Goal: Task Accomplishment & Management: Manage account settings

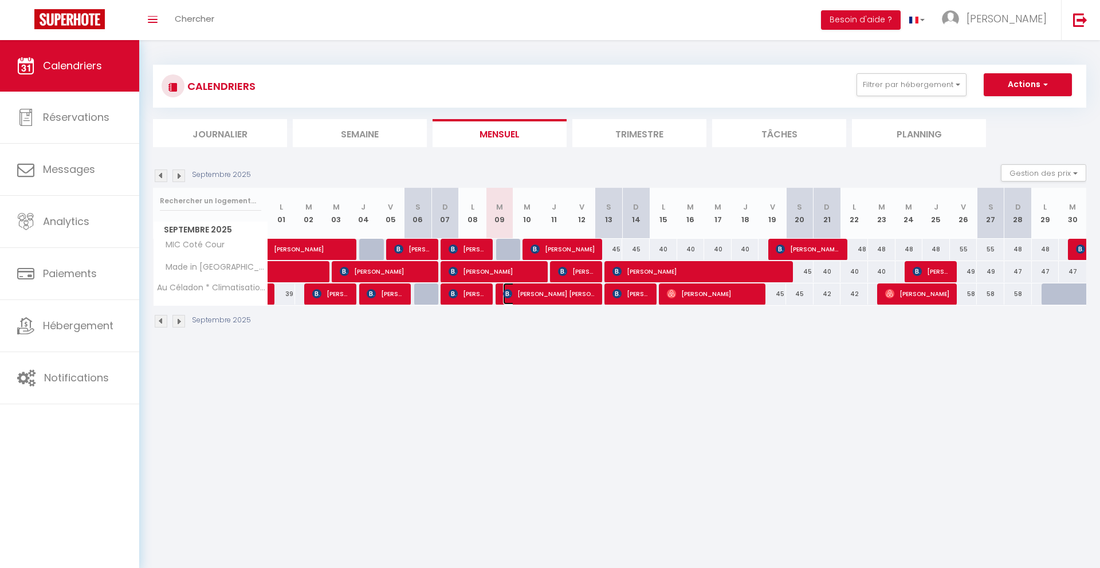
click at [515, 293] on span "[PERSON_NAME] [PERSON_NAME]" at bounding box center [549, 294] width 92 height 22
select select "OK"
select select "KO"
select select "0"
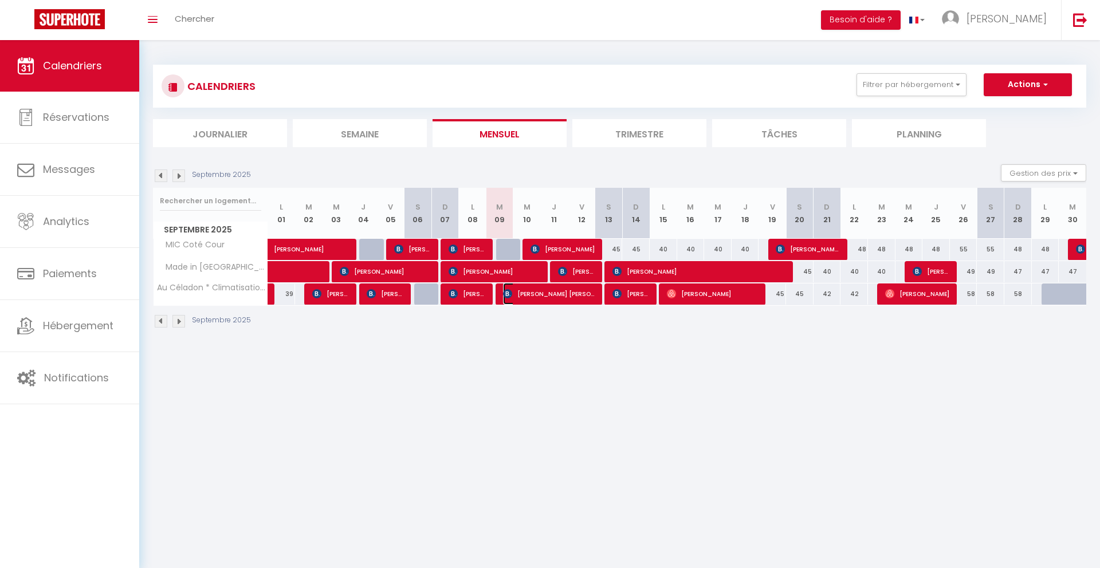
select select "1"
select select
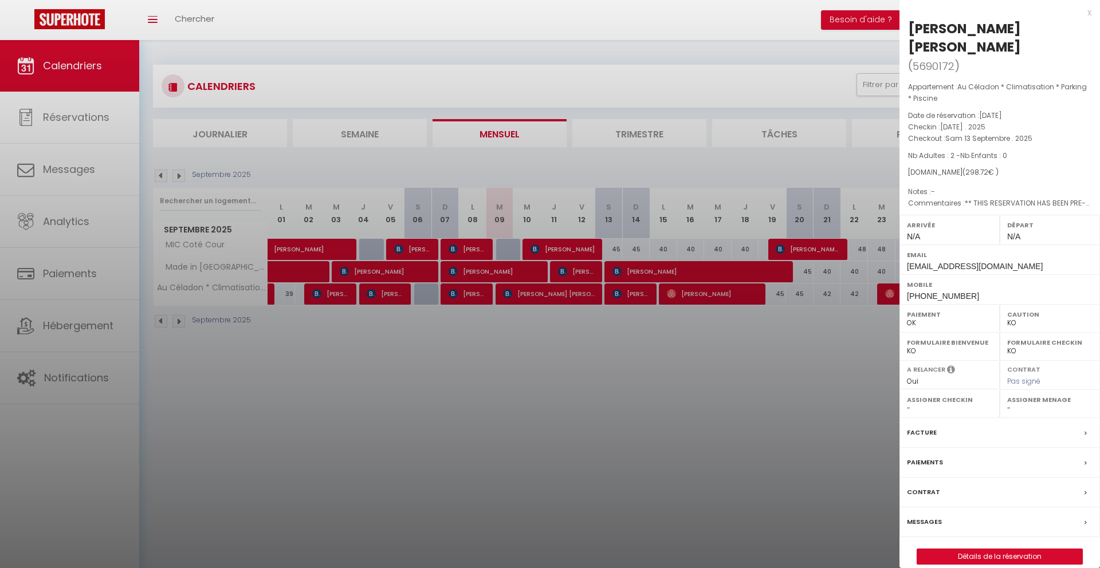
click at [924, 516] on label "Messages" at bounding box center [924, 522] width 35 height 12
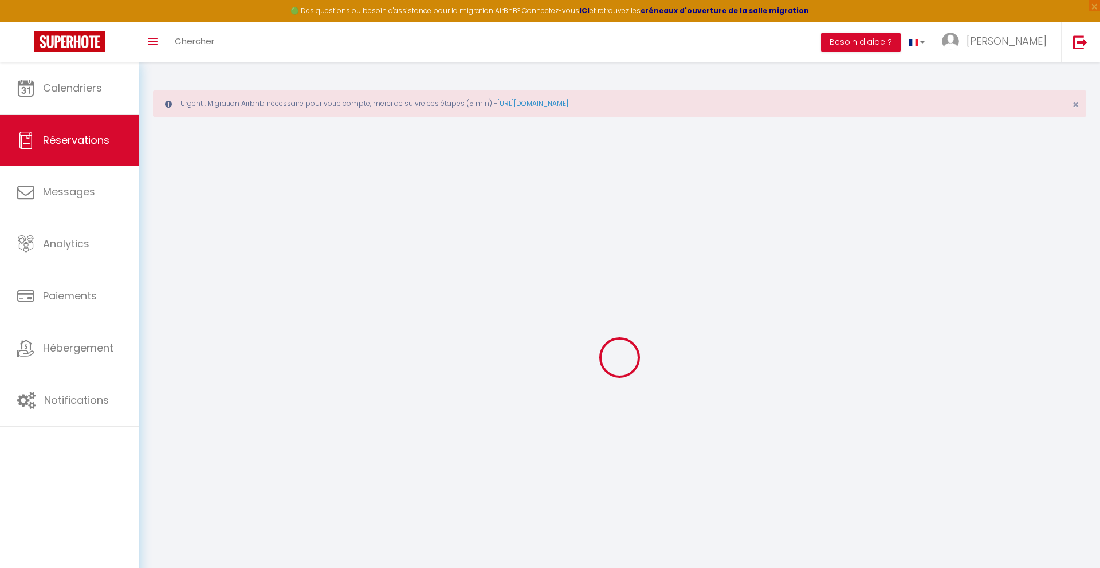
select select
checkbox input "false"
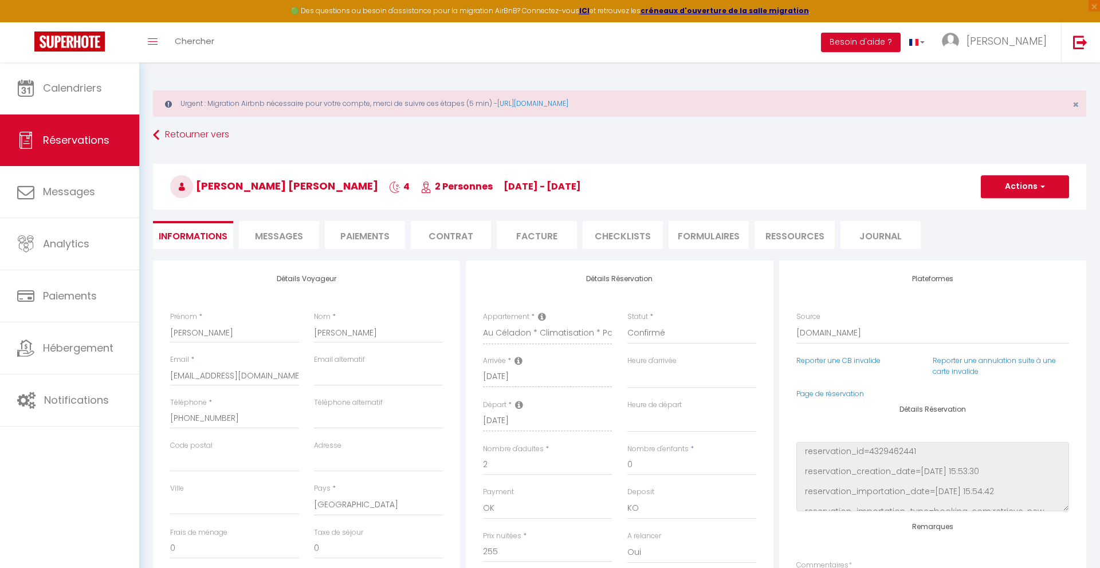
select select
checkbox input "false"
type textarea "** THIS RESERVATION HAS BEEN PRE-PAID ** BOOKING NOTE : Payment charge is EUR 4…"
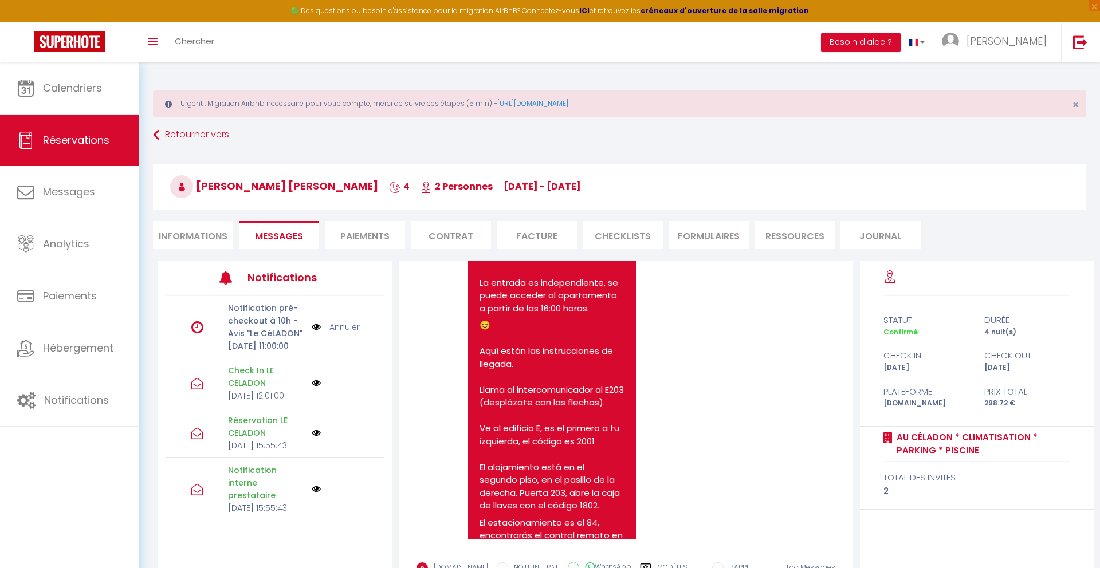
scroll to position [1389, 0]
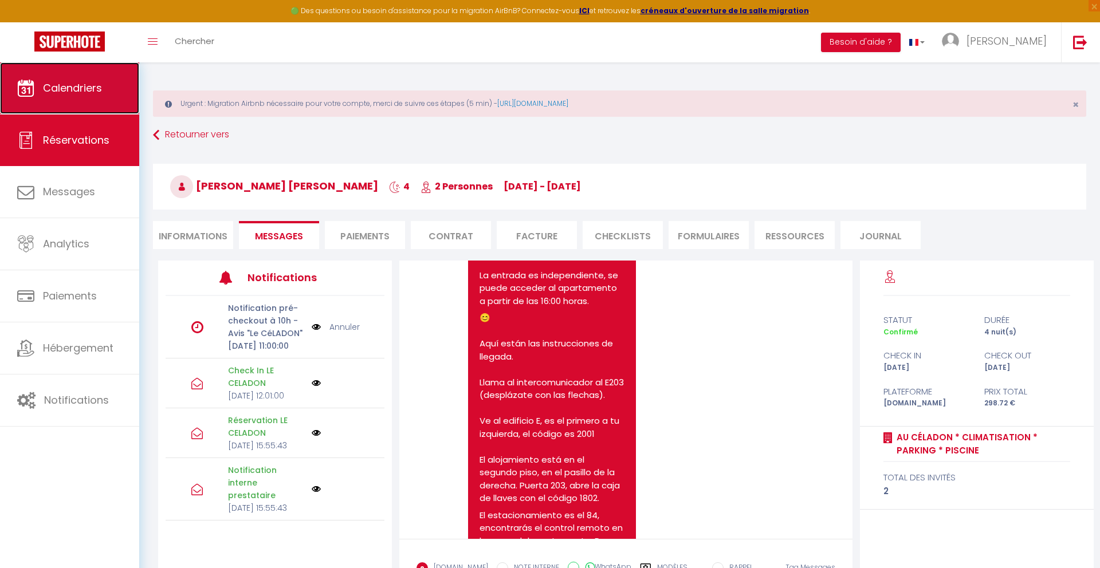
click at [72, 97] on link "Calendriers" at bounding box center [69, 88] width 139 height 52
